Goal: Information Seeking & Learning: Learn about a topic

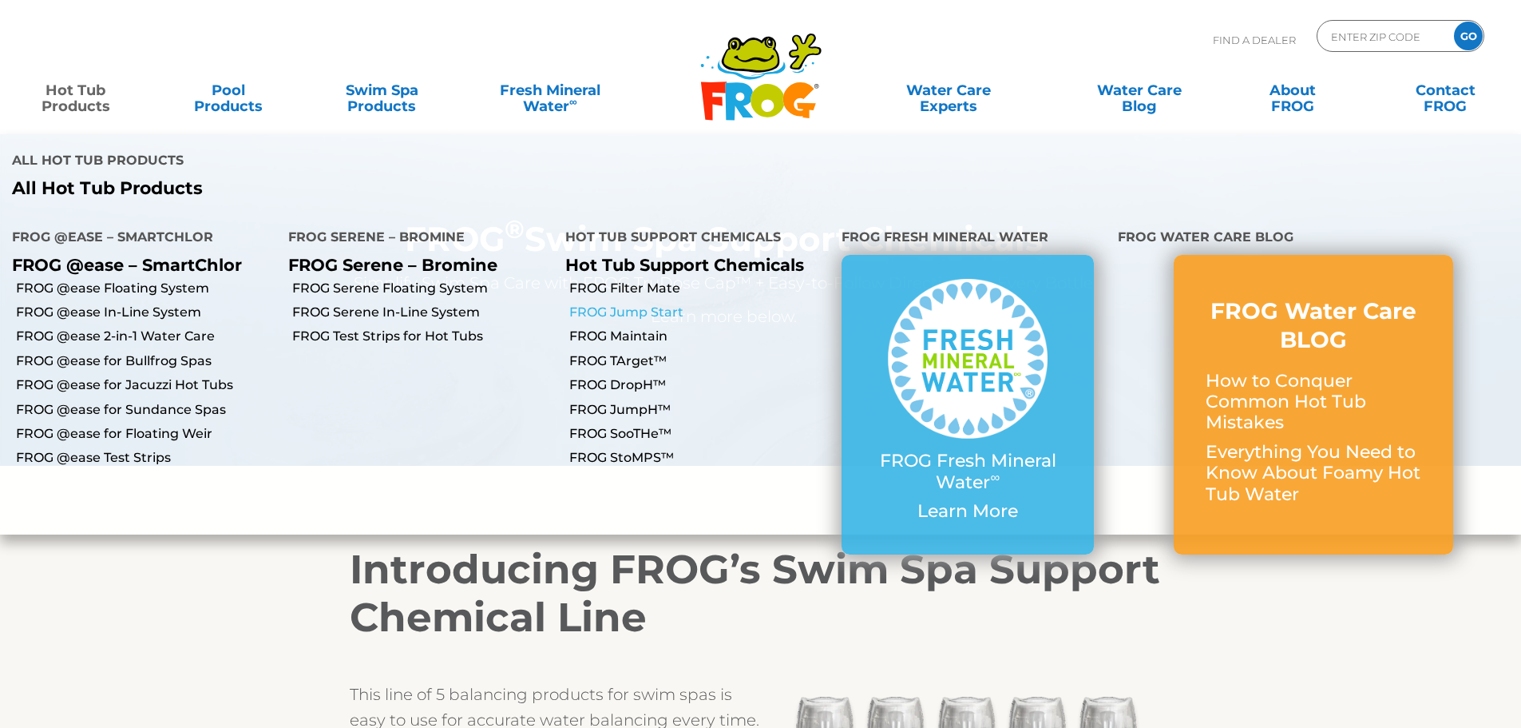
click at [576, 303] on link "FROG Jump Start" at bounding box center [699, 312] width 260 height 18
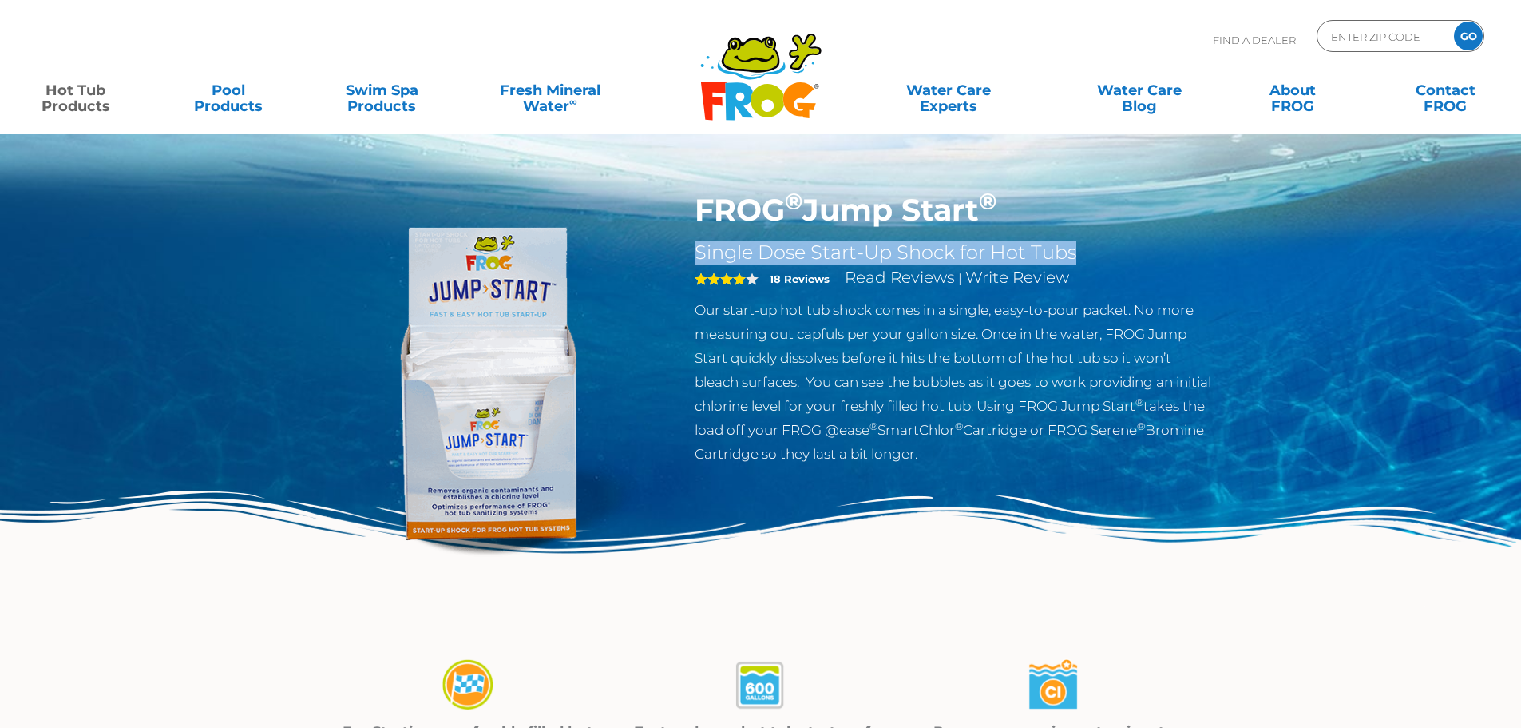
drag, startPoint x: 692, startPoint y: 244, endPoint x: 1077, endPoint y: 255, distance: 385.1
click at [1077, 255] on div "FROG ® Jump Start ® Single Dose Start-Up Shock for Hot Tubs 4 18 Reviews Read R…" at bounding box center [955, 333] width 545 height 282
copy h2 "Single Dose Start-Up Shock for Hot Tubs"
click at [831, 249] on h2 "Single Dose Start-Up Shock for Hot Tubs" at bounding box center [956, 252] width 522 height 24
drag, startPoint x: 65, startPoint y: 86, endPoint x: 76, endPoint y: 96, distance: 14.1
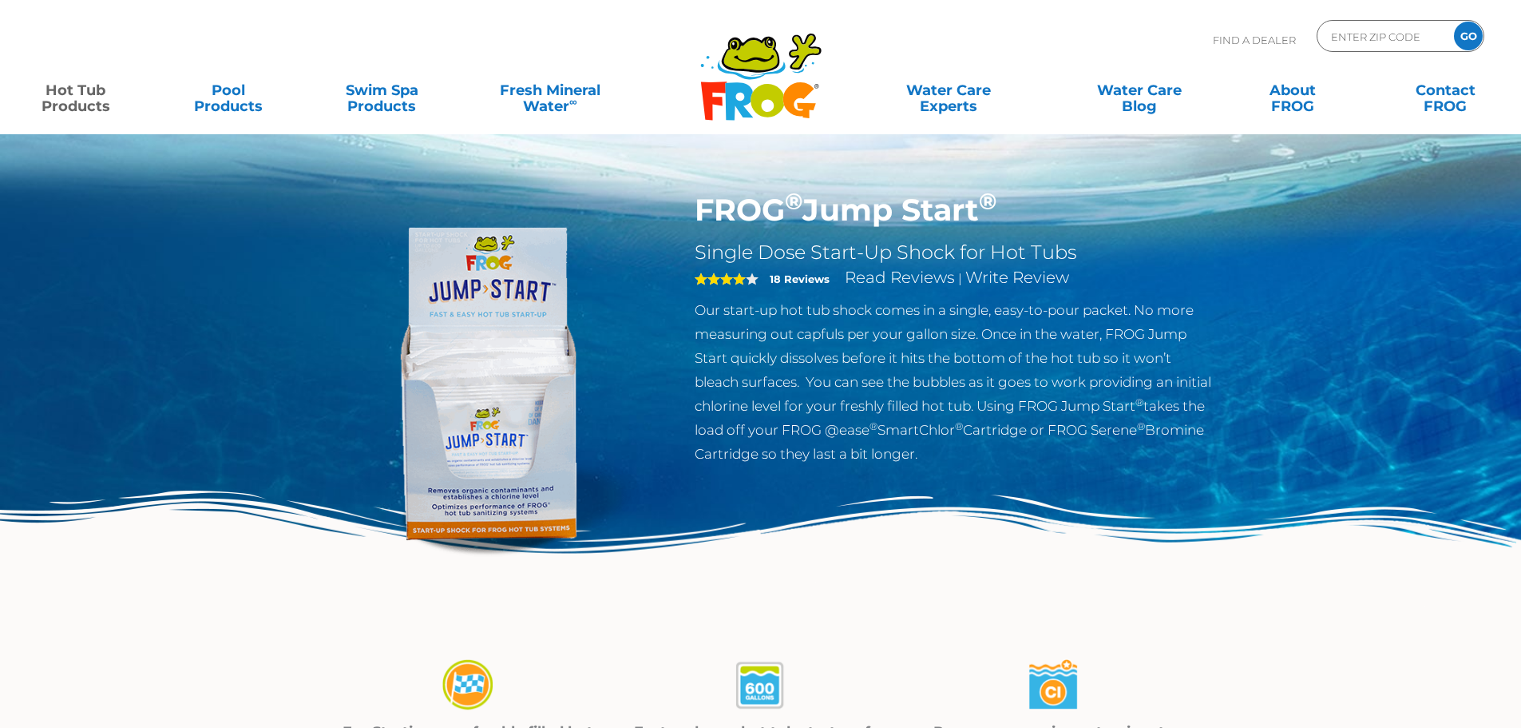
click at [65, 86] on link "Hot Tub Products" at bounding box center [75, 90] width 119 height 32
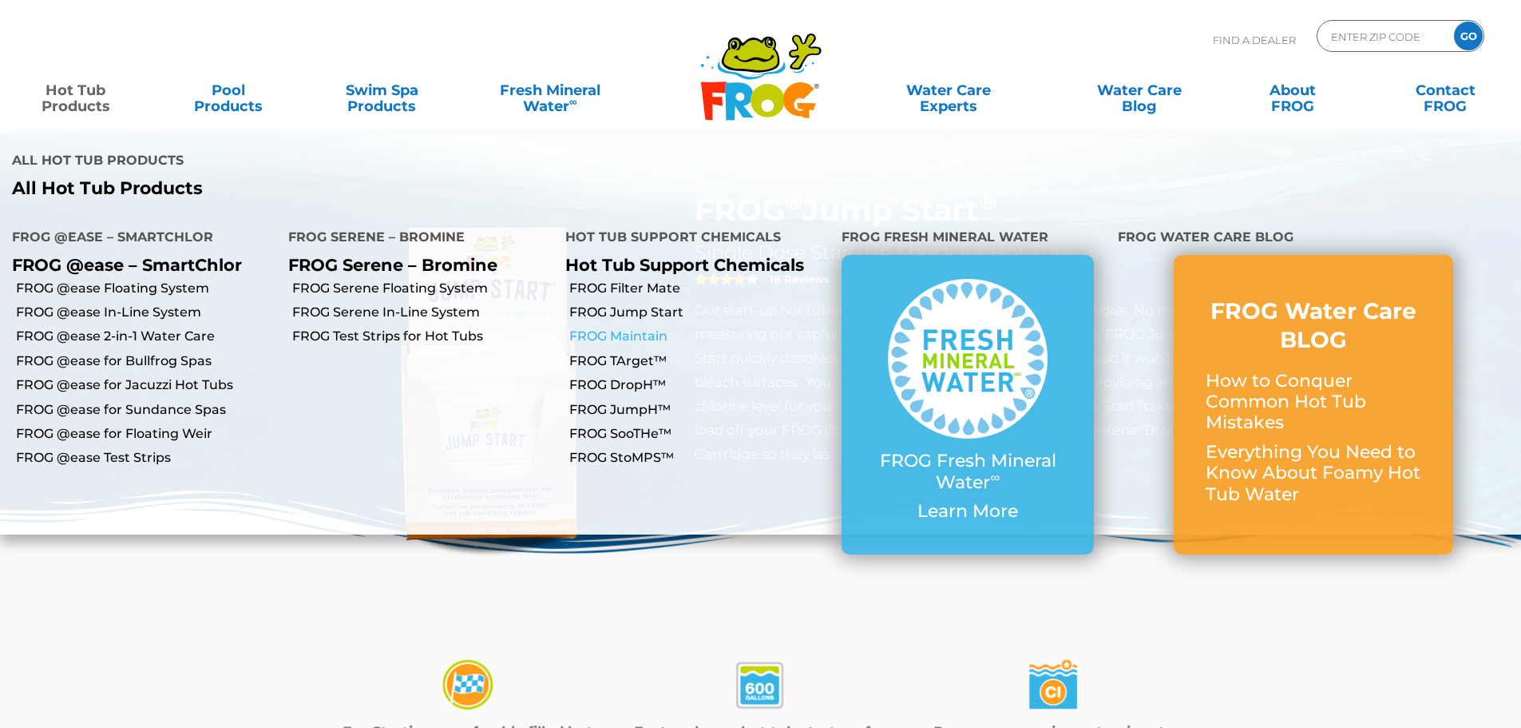
click at [625, 327] on link "FROG Maintain" at bounding box center [699, 336] width 260 height 18
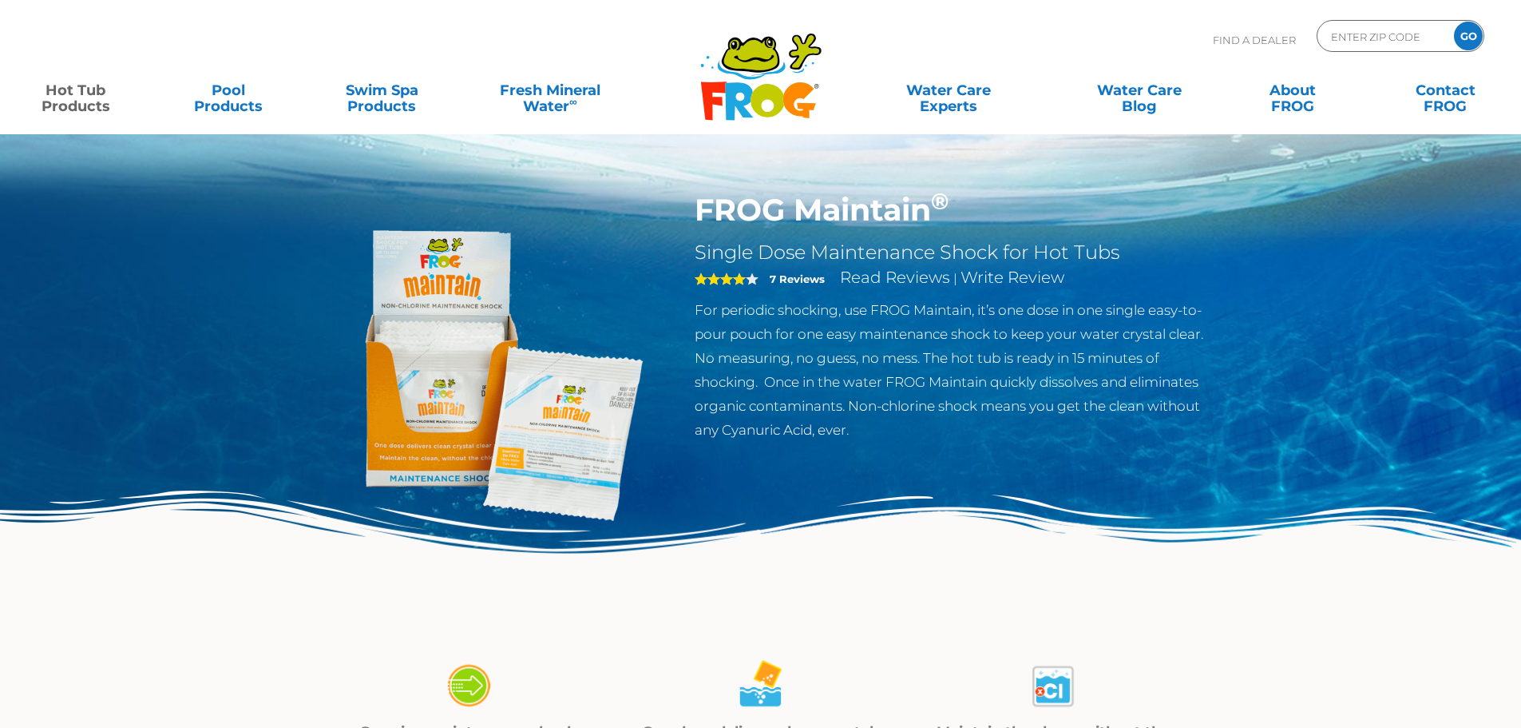
drag, startPoint x: 93, startPoint y: 104, endPoint x: 91, endPoint y: 116, distance: 12.2
click at [93, 104] on link "Hot Tub Products" at bounding box center [75, 90] width 119 height 32
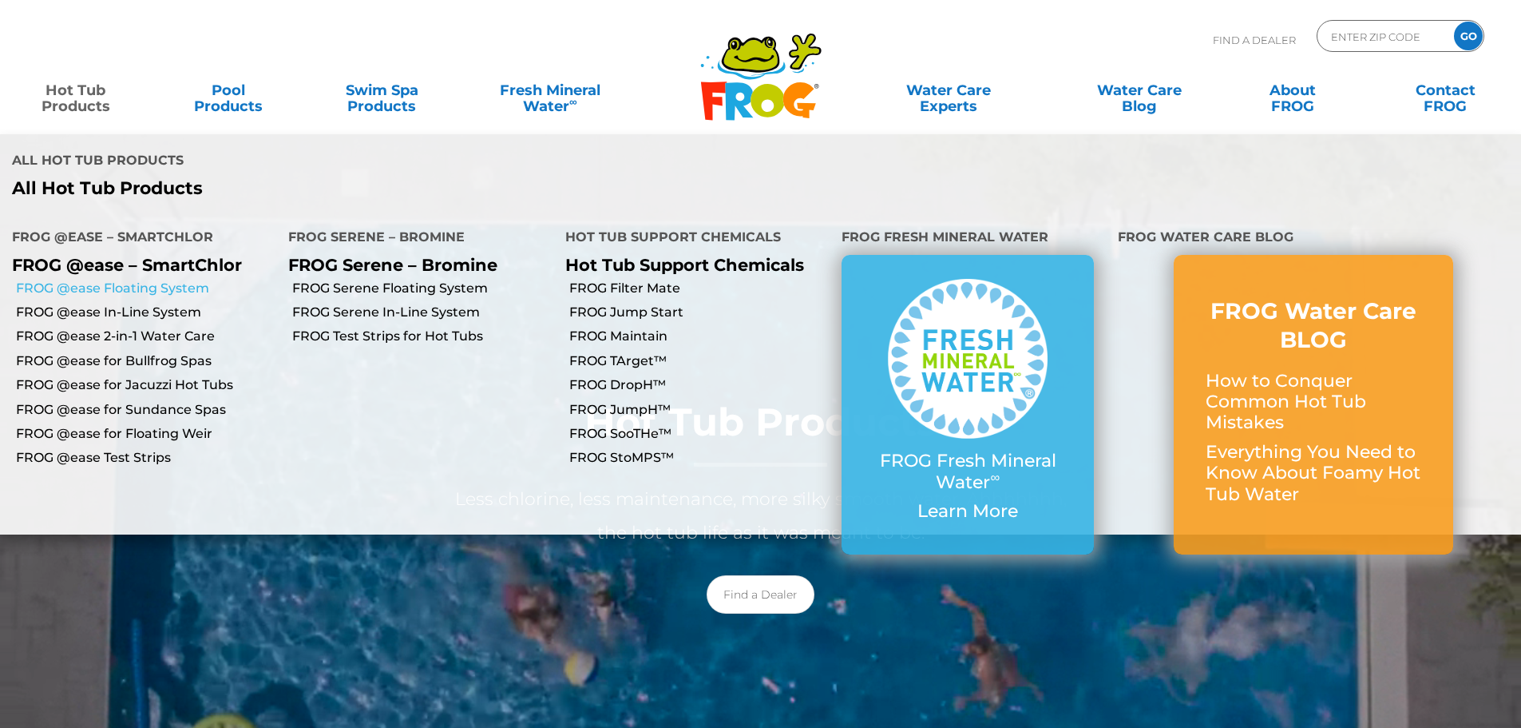
click at [115, 280] on link "FROG @ease Floating System" at bounding box center [146, 289] width 260 height 18
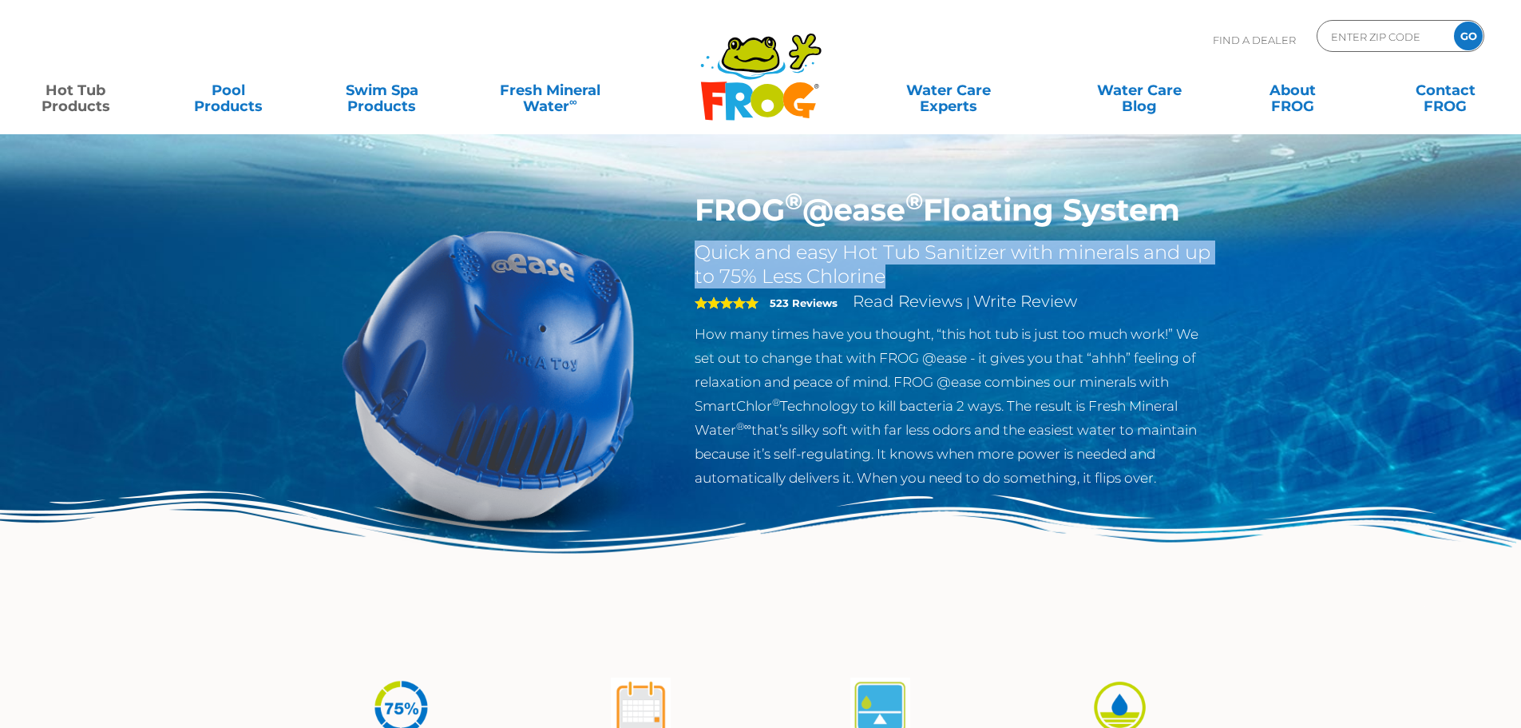
drag, startPoint x: 905, startPoint y: 272, endPoint x: 697, endPoint y: 260, distance: 208.0
click at [699, 258] on h2 "Quick and easy Hot Tub Sanitizer with minerals and up to 75% Less Chlorine" at bounding box center [956, 264] width 522 height 48
copy h2 "Quick and easy Hot Tub Sanitizer with minerals and up to 75% Less Chlorine"
click at [54, 106] on link "Hot Tub Products" at bounding box center [75, 90] width 119 height 32
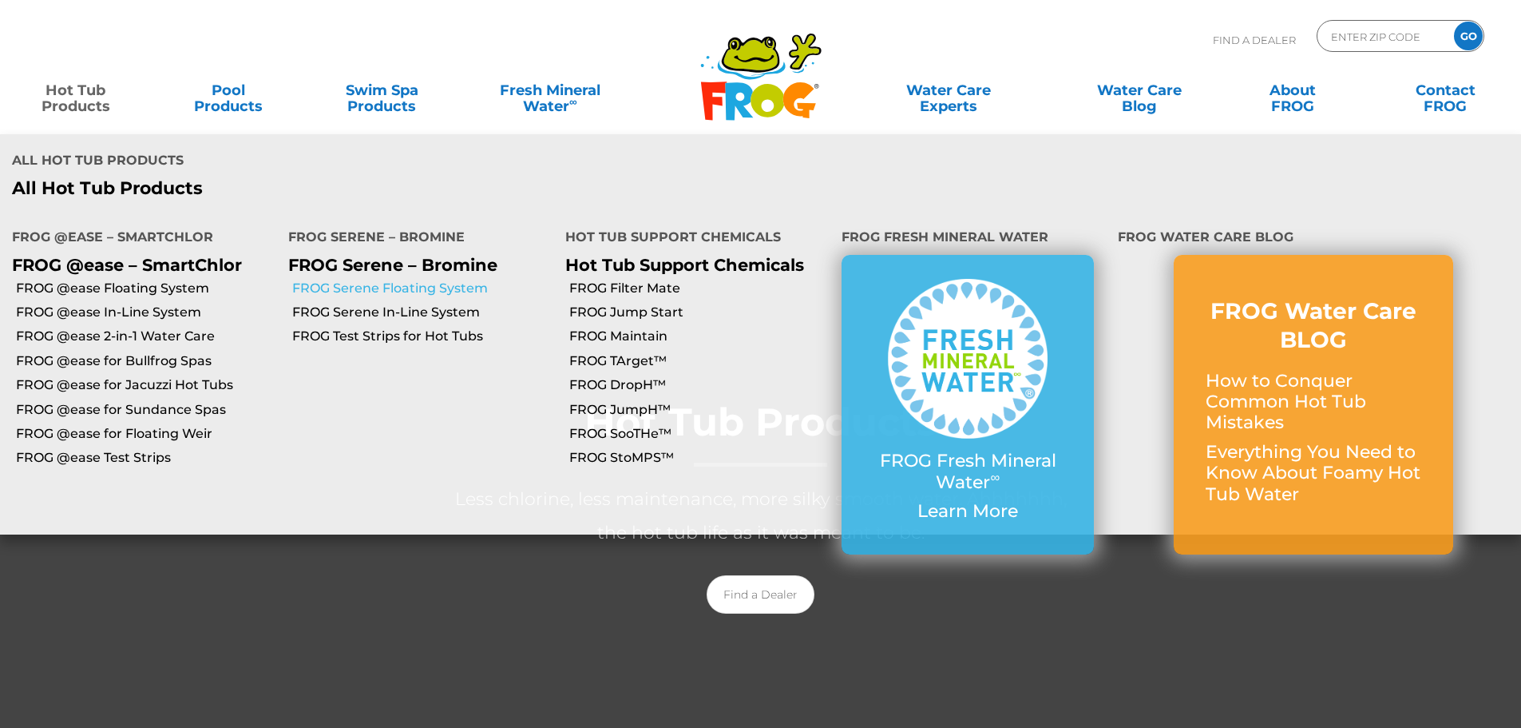
click at [396, 280] on link "FROG Serene Floating System" at bounding box center [422, 289] width 260 height 18
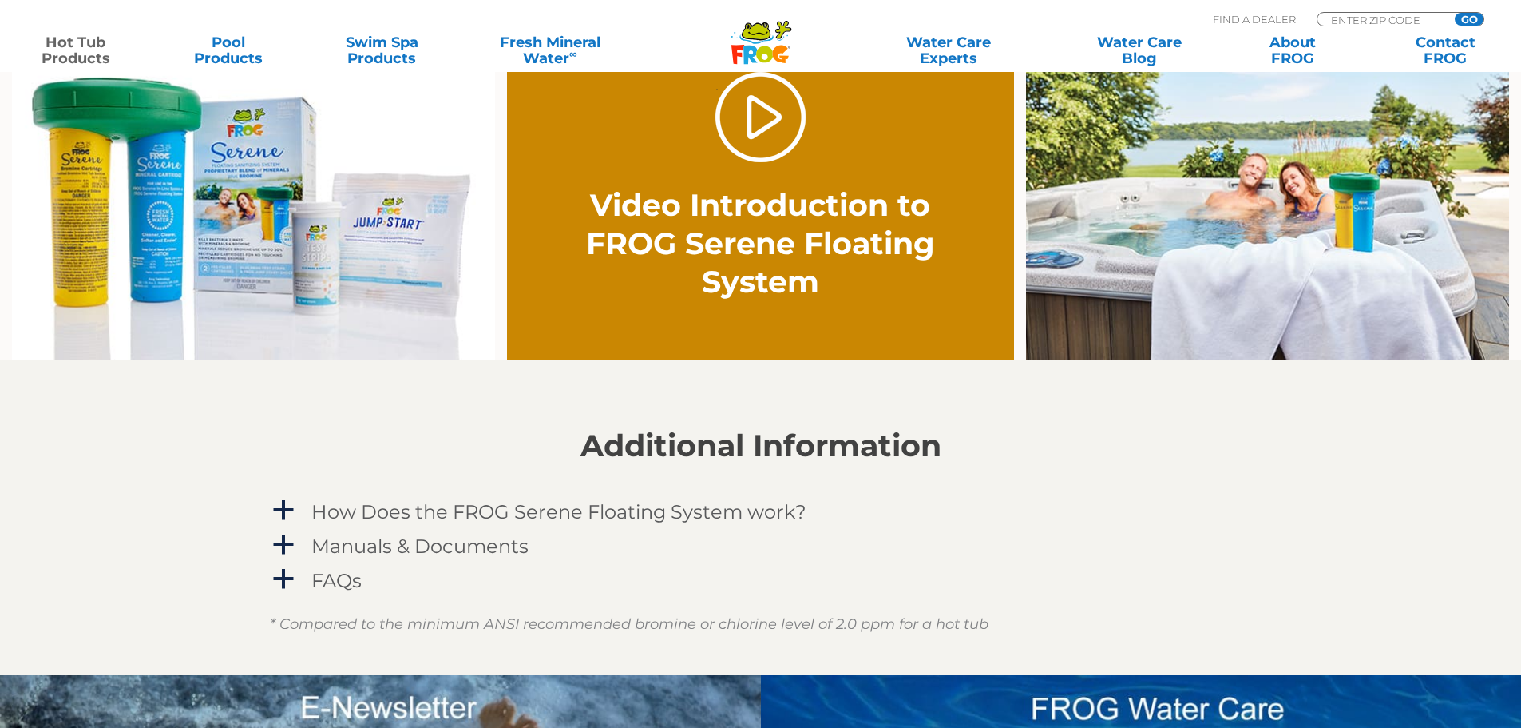
scroll to position [1198, 0]
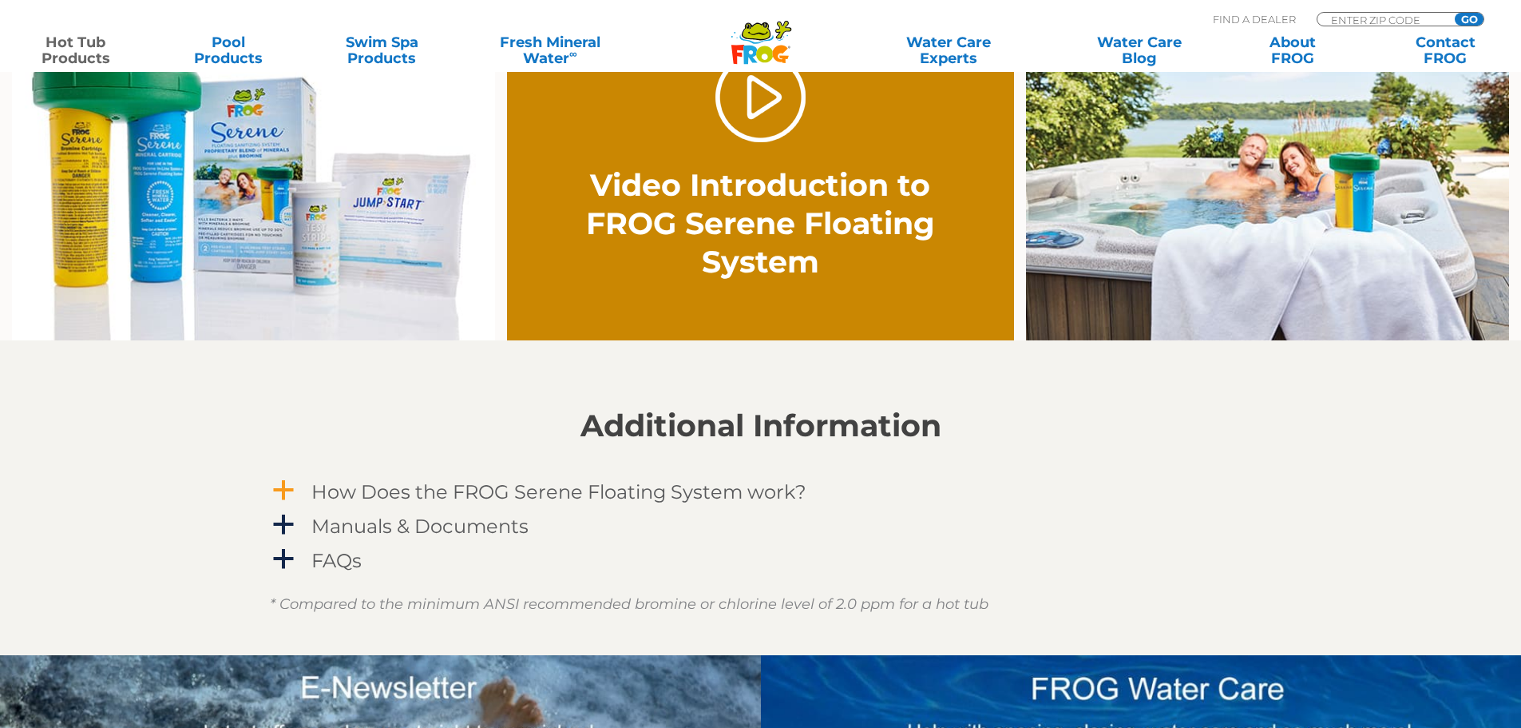
drag, startPoint x: 714, startPoint y: 495, endPoint x: 727, endPoint y: 498, distance: 13.0
click at [714, 495] on h4 "How Does the FROG Serene Floating System work?" at bounding box center [558, 492] width 495 height 22
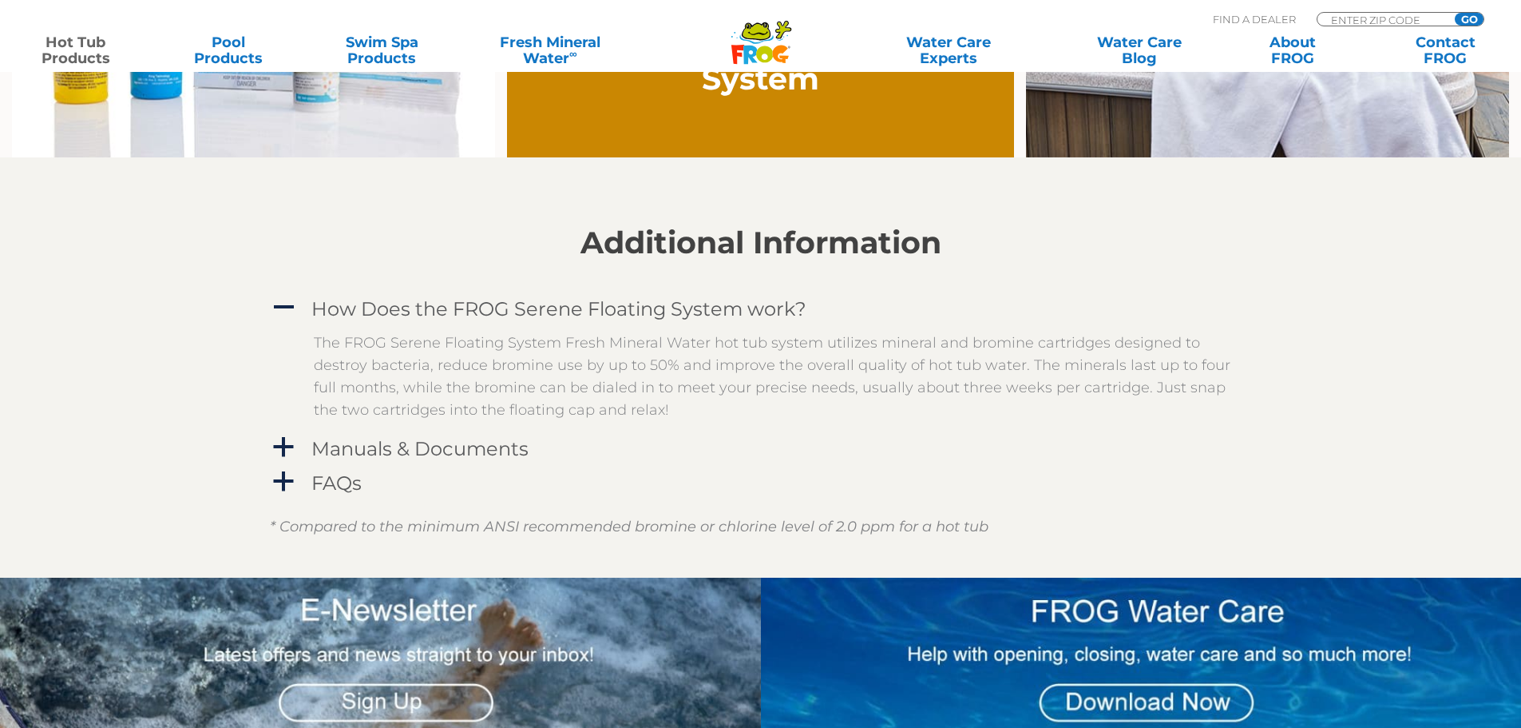
scroll to position [1438, 0]
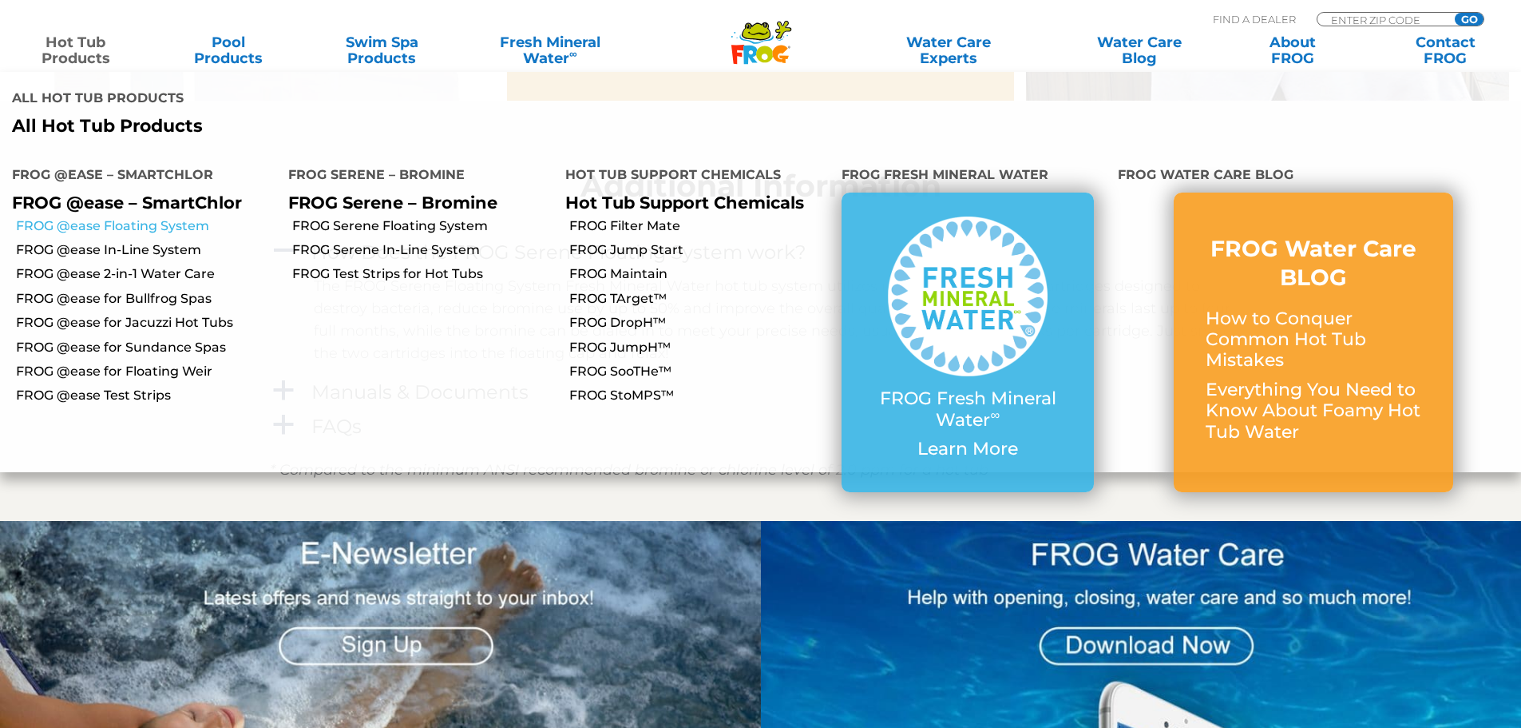
click at [129, 217] on link "FROG @ease Floating System" at bounding box center [146, 226] width 260 height 18
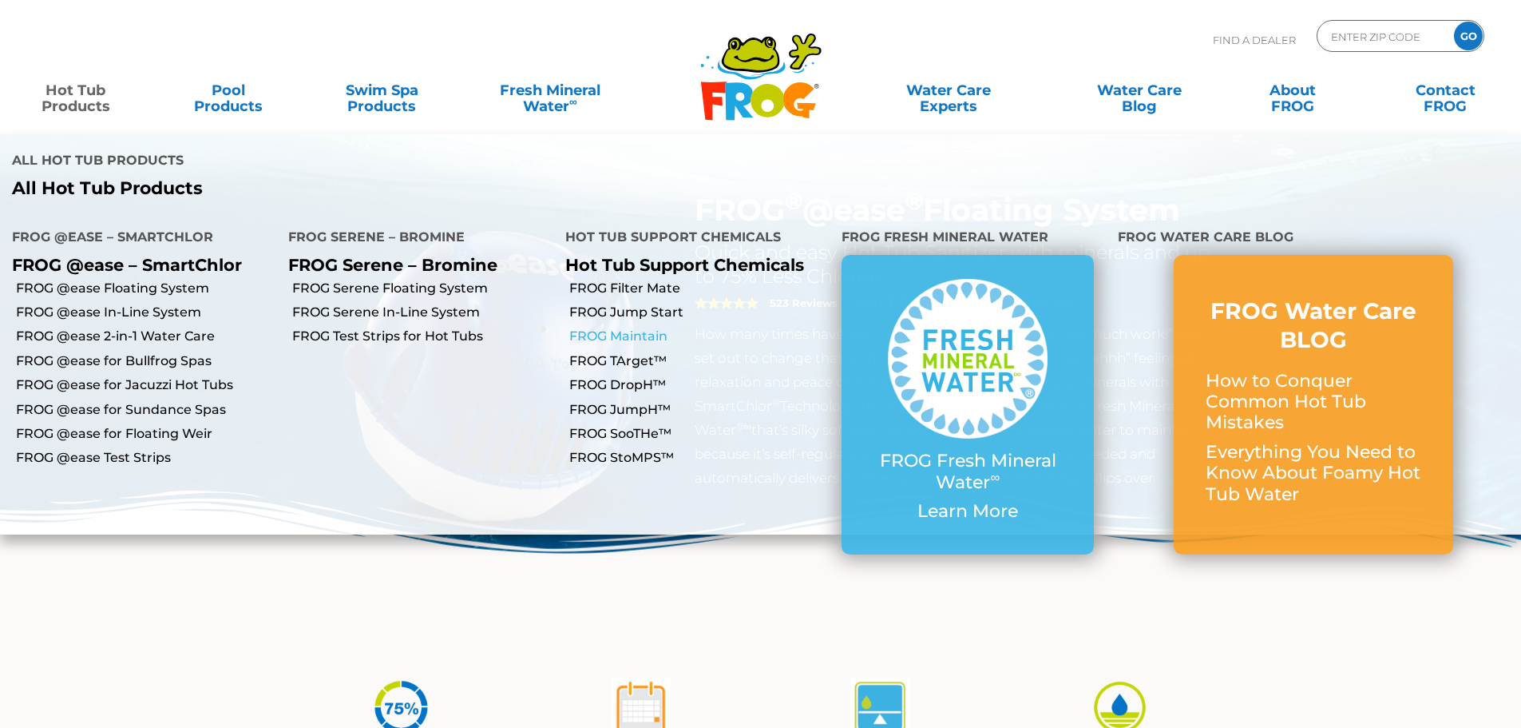
click at [630, 327] on link "FROG Maintain" at bounding box center [699, 336] width 260 height 18
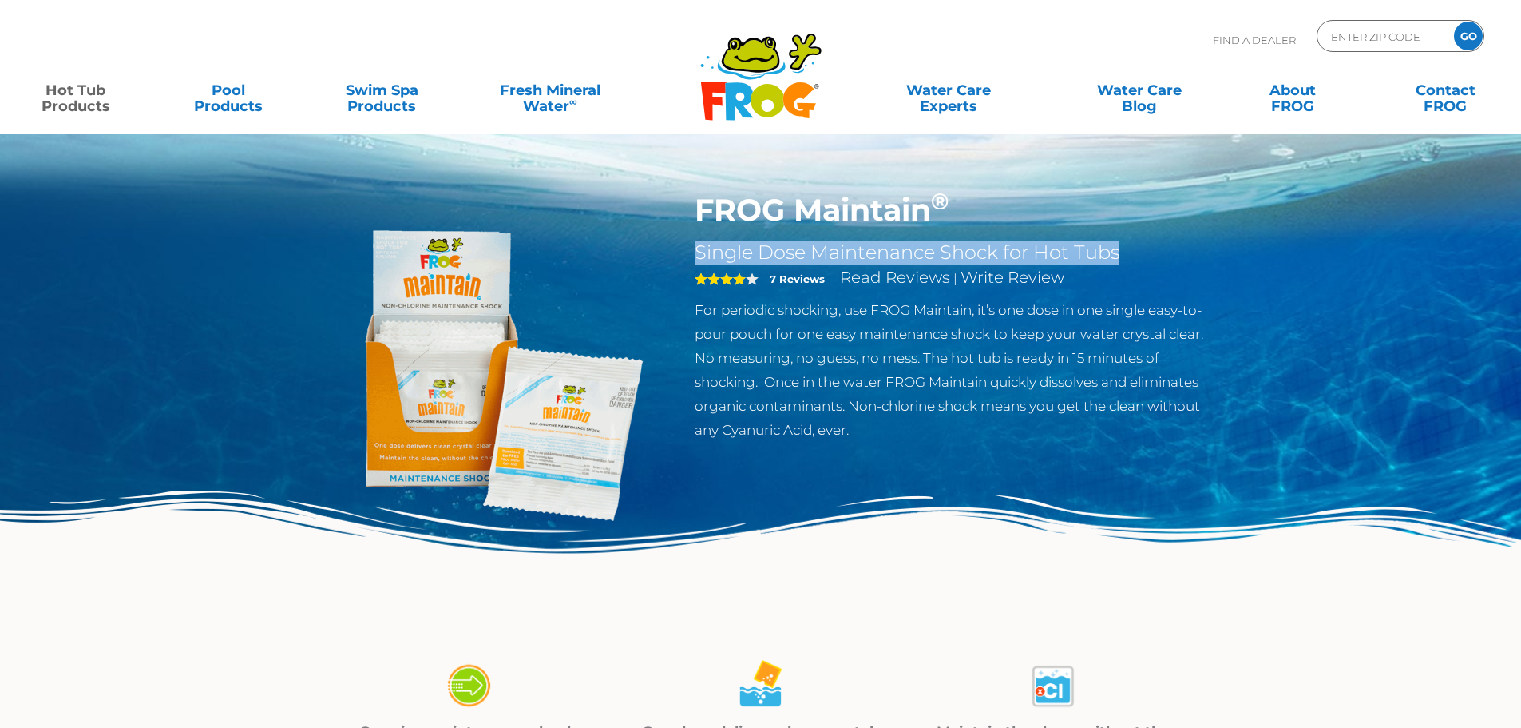
drag, startPoint x: 1124, startPoint y: 249, endPoint x: 692, endPoint y: 246, distance: 432.9
click at [692, 245] on div "FROG Maintain ® Single Dose Maintenance Shock for Hot Tubs 4 7 Reviews Read Rev…" at bounding box center [955, 321] width 545 height 258
copy h2 "Single Dose Maintenance Shock for Hot Tubs"
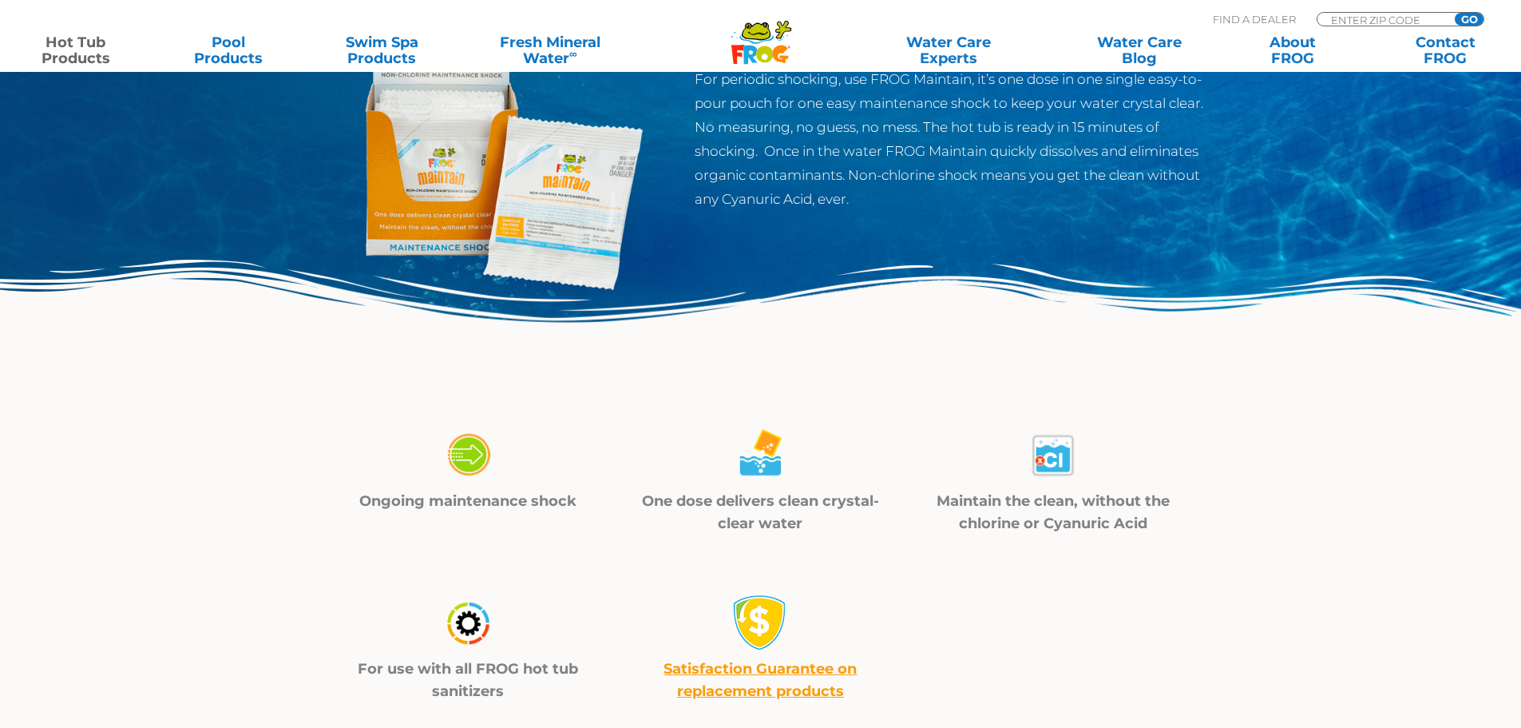
scroll to position [240, 0]
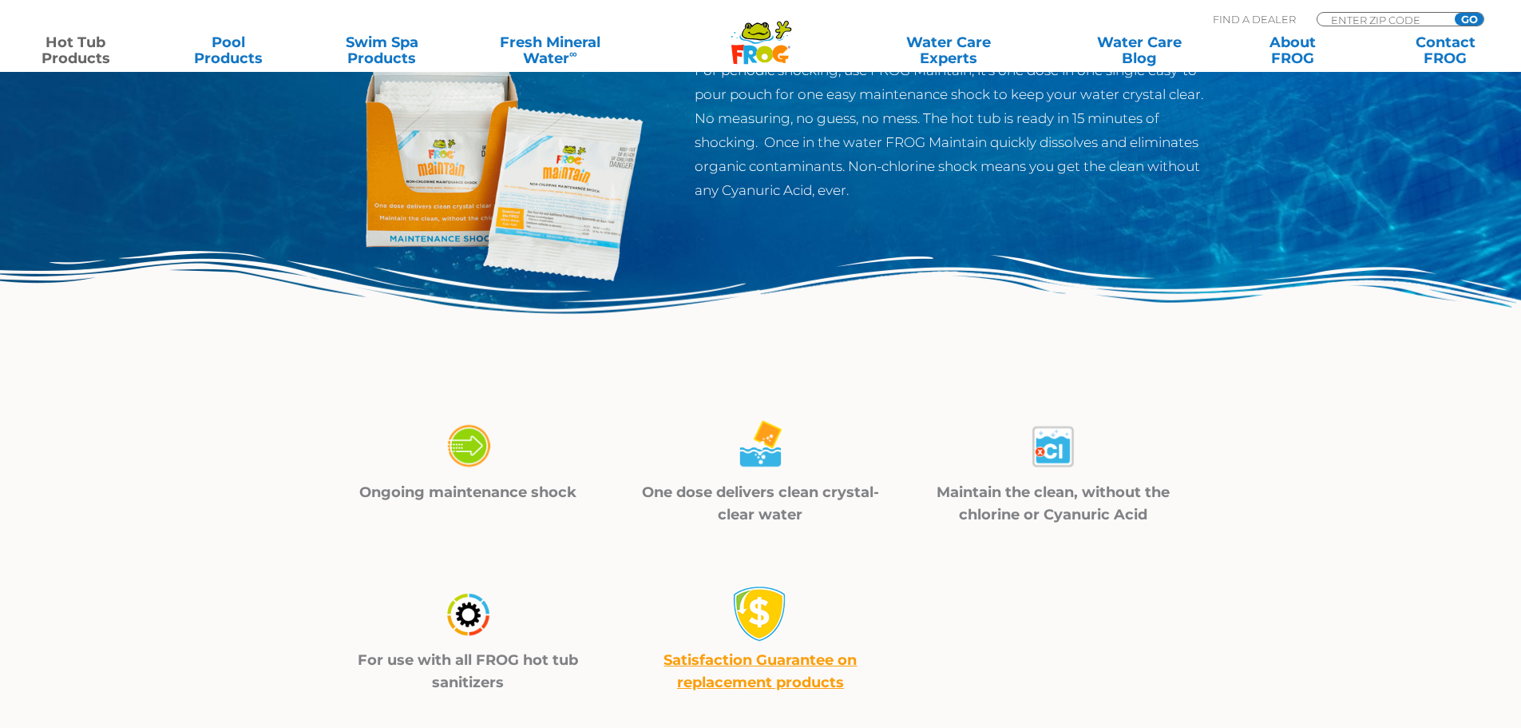
click at [260, 351] on img at bounding box center [760, 334] width 1521 height 166
